Goal: Task Accomplishment & Management: Complete application form

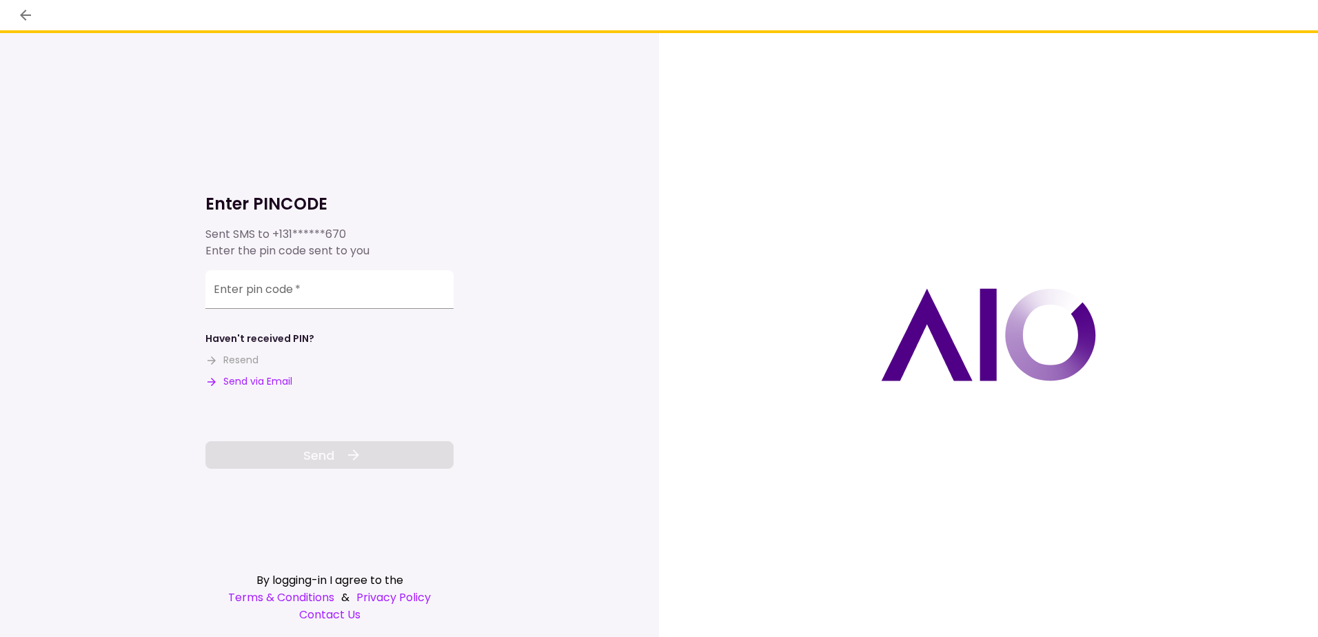
click at [276, 381] on button "Send via Email" at bounding box center [248, 381] width 87 height 14
click at [246, 287] on div "Enter pin code   *" at bounding box center [329, 291] width 248 height 39
drag, startPoint x: 246, startPoint y: 287, endPoint x: 231, endPoint y: 293, distance: 16.4
click at [232, 301] on input "Enter pin code   *" at bounding box center [329, 291] width 248 height 39
paste input "******"
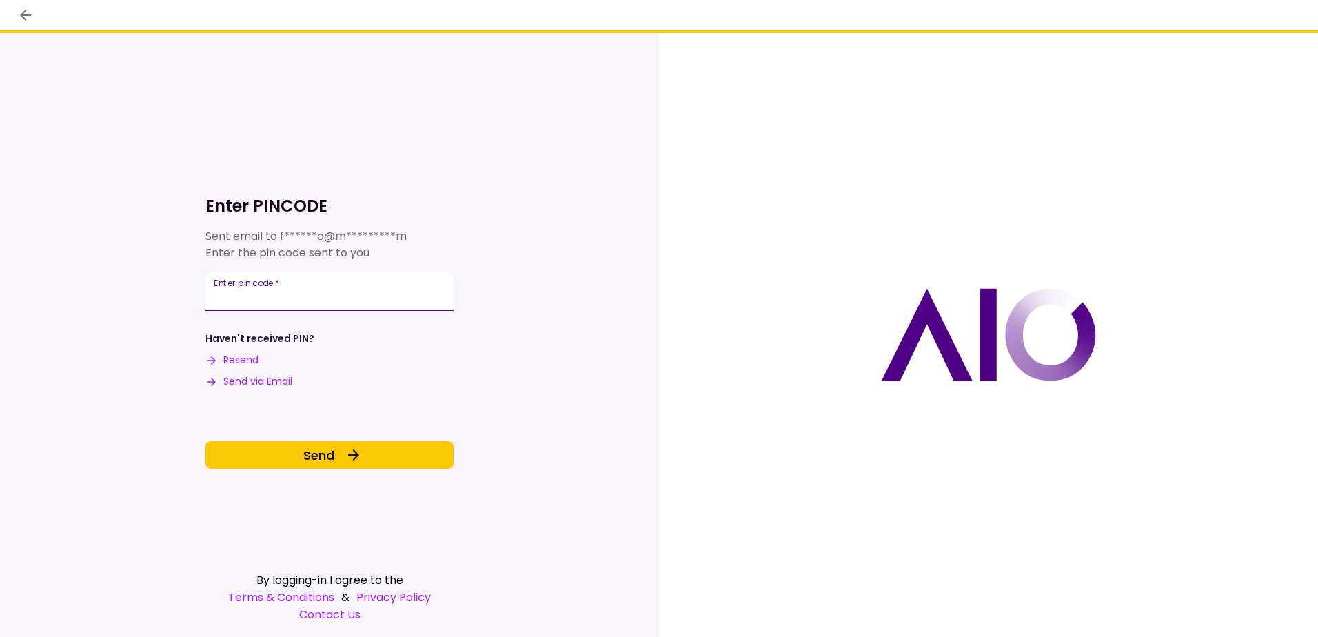
type input "******"
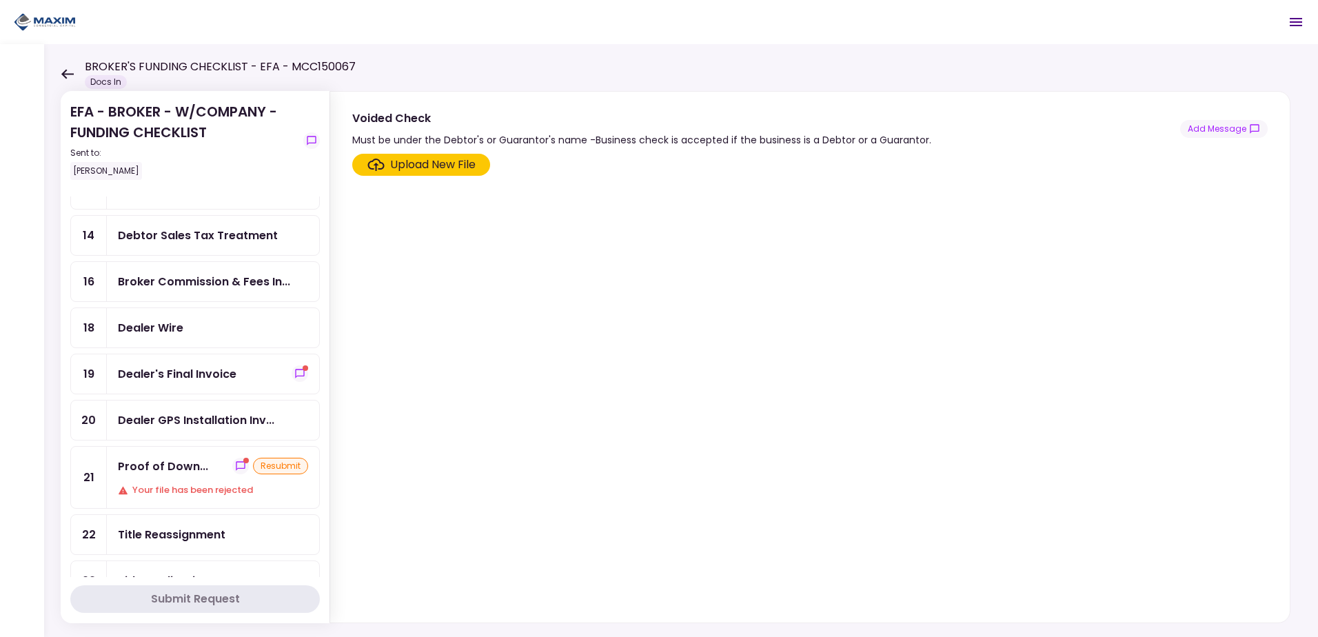
scroll to position [276, 0]
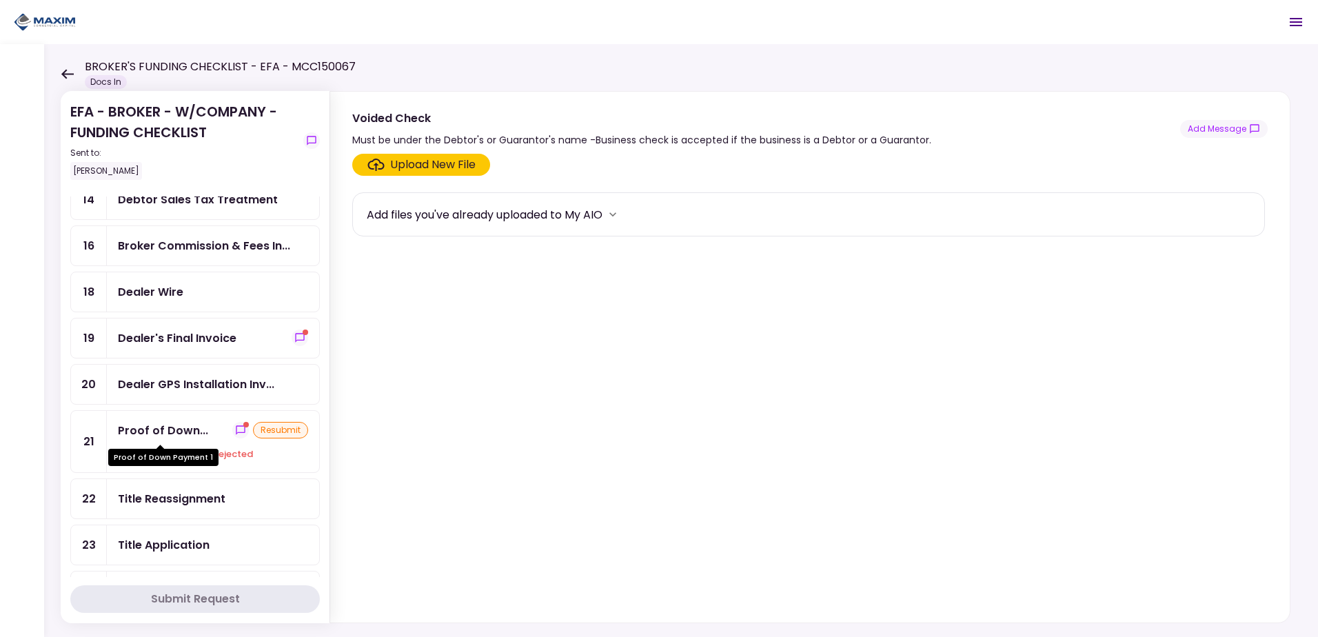
click at [182, 430] on div "Proof of Down..." at bounding box center [163, 430] width 90 height 17
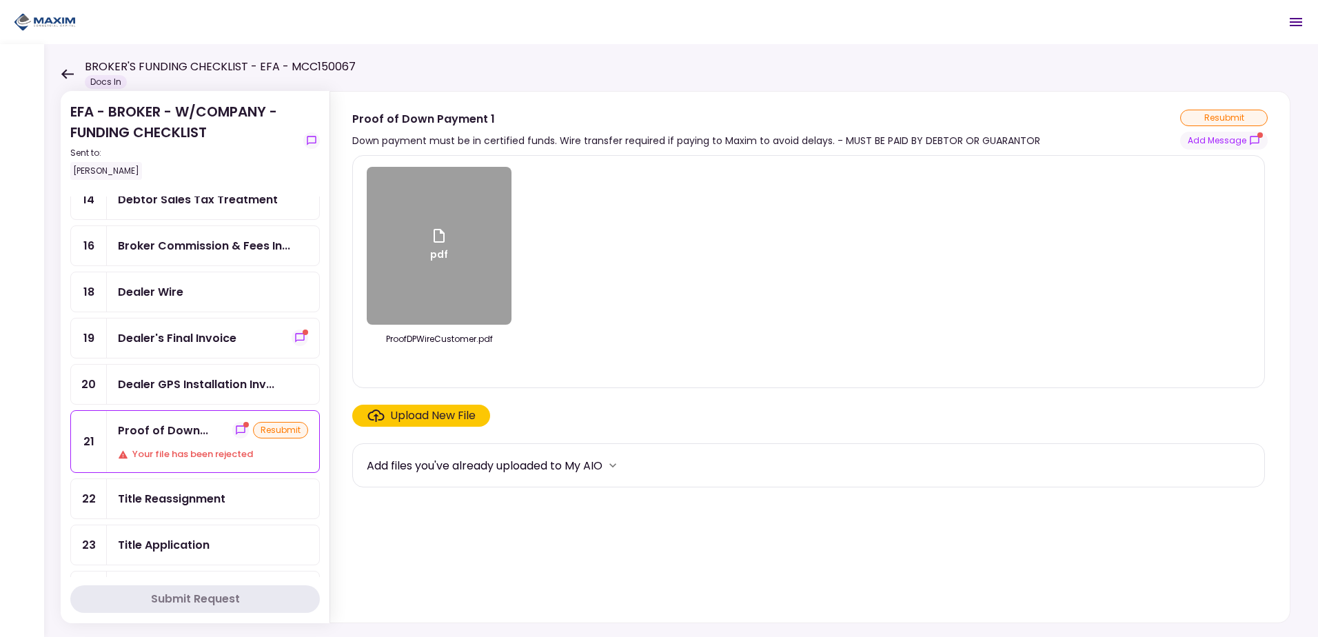
click at [422, 418] on div "Upload New File" at bounding box center [432, 415] width 85 height 17
click at [0, 0] on input "Upload New File" at bounding box center [0, 0] width 0 height 0
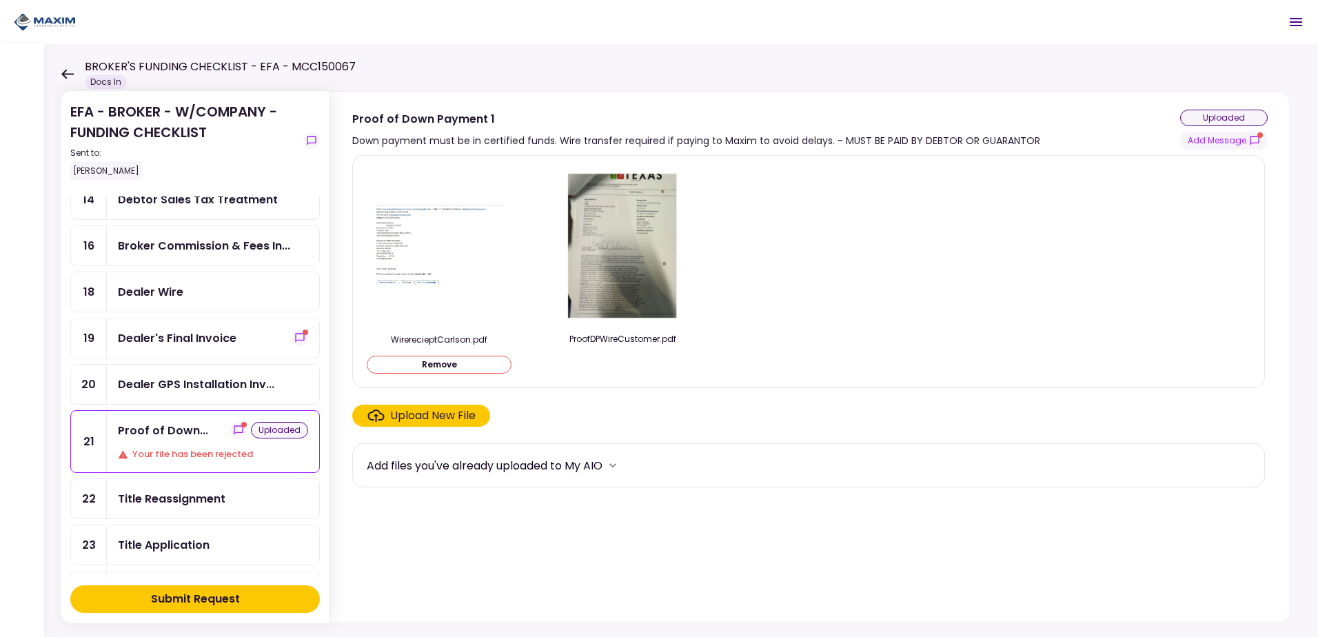
click at [181, 596] on div "Submit Request" at bounding box center [195, 599] width 89 height 17
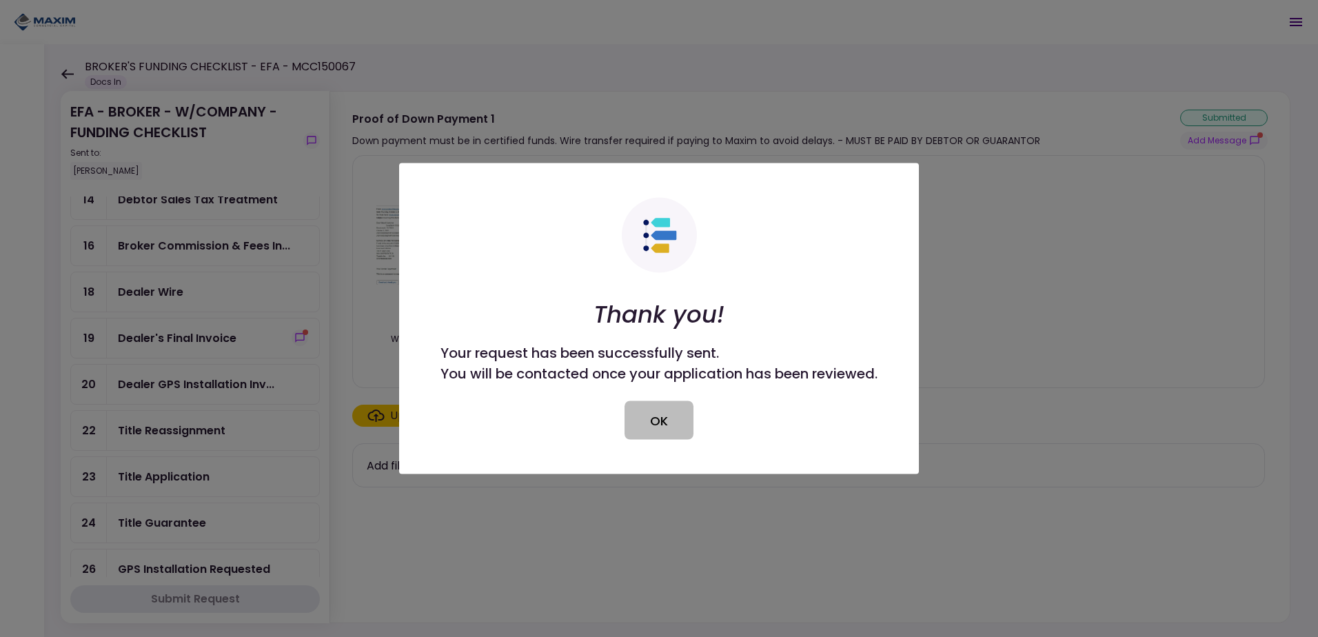
click at [656, 430] on button "OK" at bounding box center [658, 420] width 69 height 39
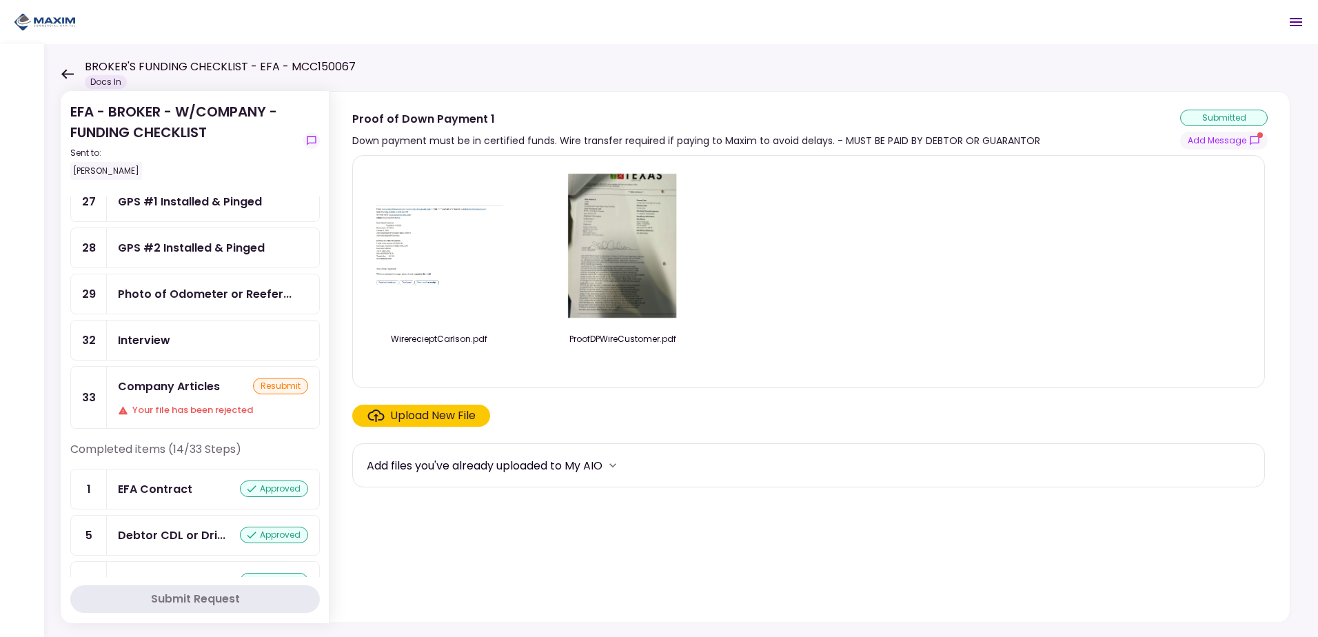
scroll to position [758, 0]
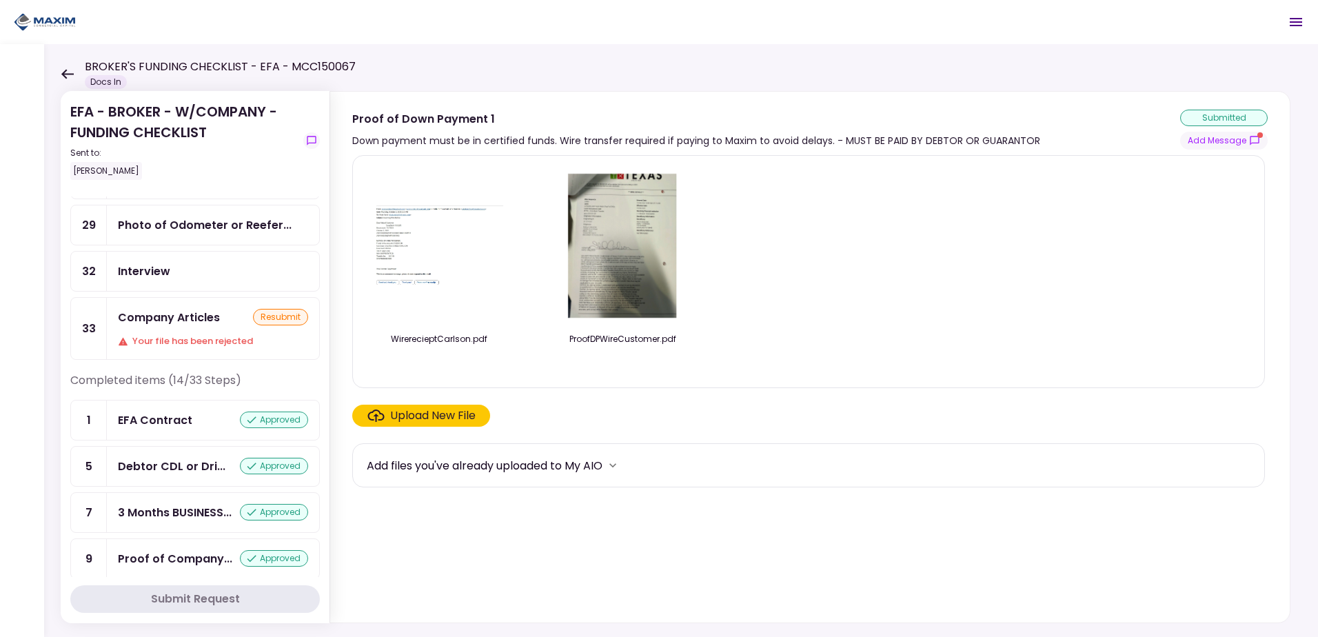
click at [180, 330] on div "Company Articles resubmit Your file has been rejected" at bounding box center [213, 328] width 212 height 61
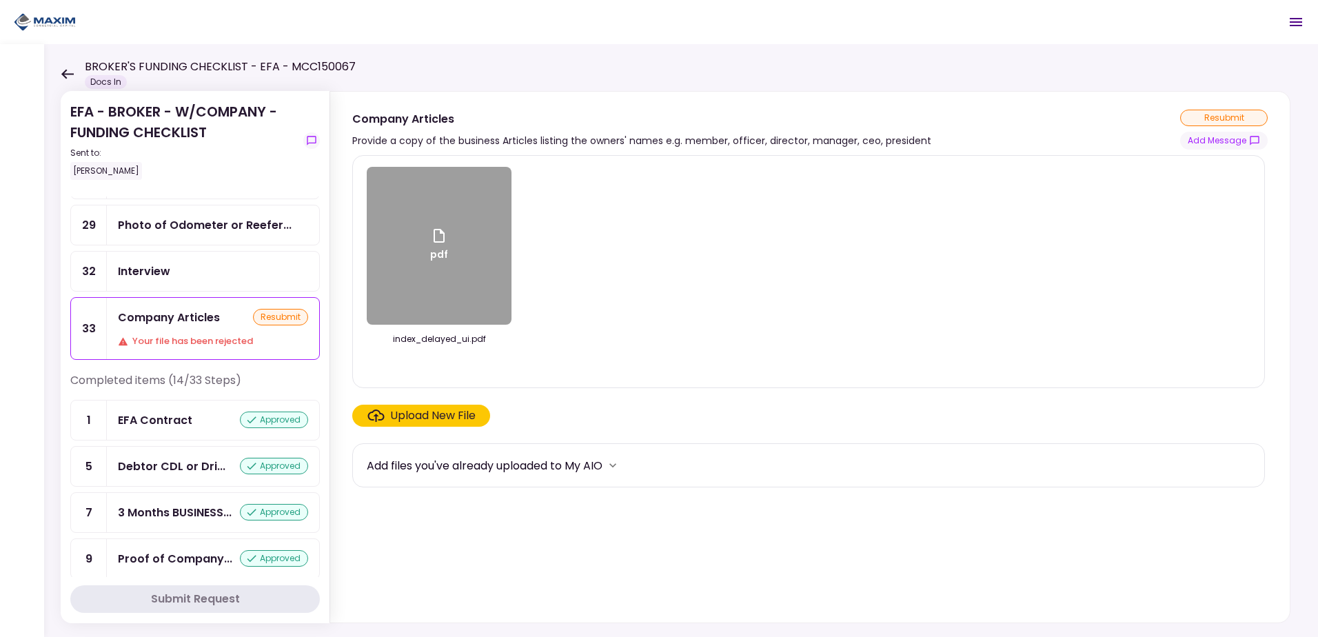
click at [427, 252] on div "pdf" at bounding box center [439, 246] width 145 height 158
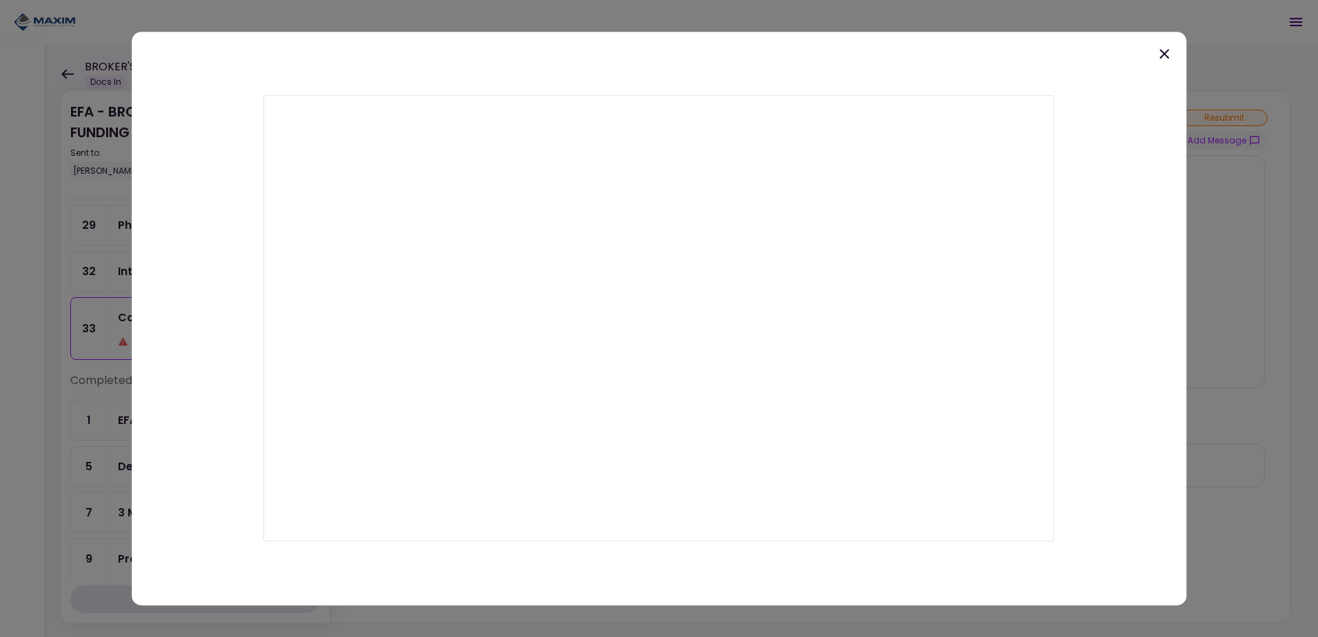
click at [1166, 54] on icon at bounding box center [1164, 53] width 17 height 17
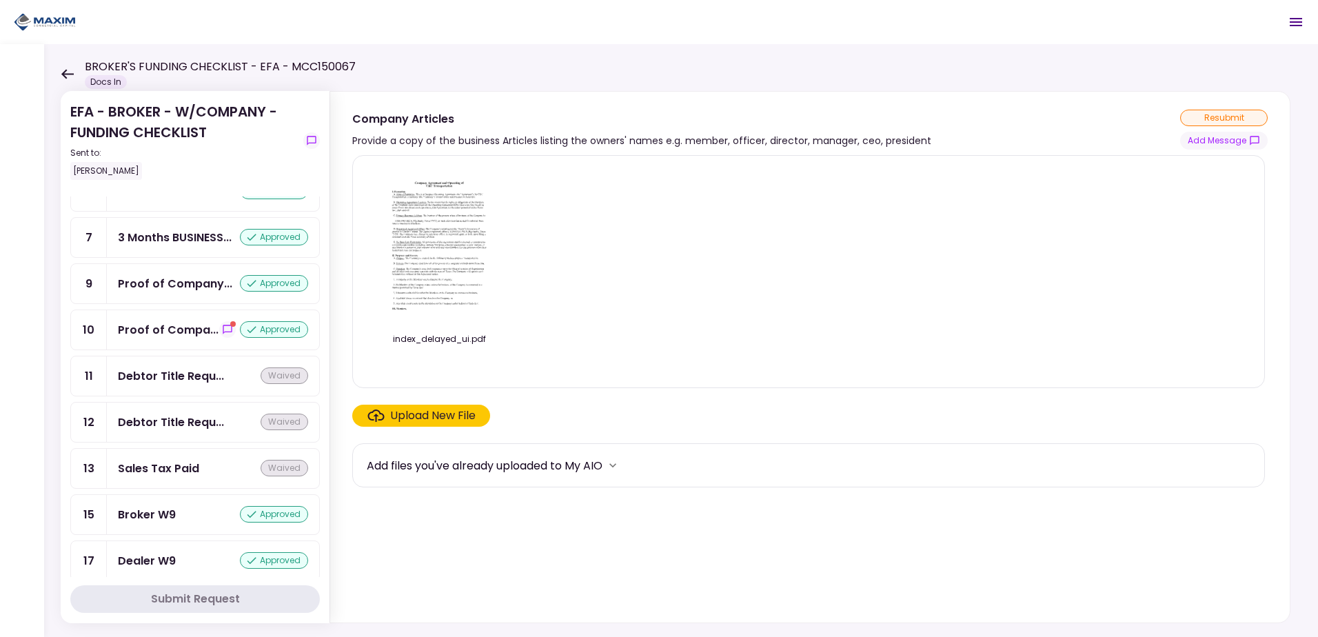
scroll to position [1034, 0]
